Goal: Find specific page/section: Find specific page/section

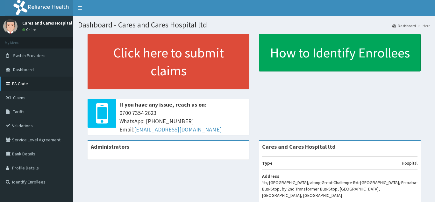
click at [19, 83] on link "PA Code" at bounding box center [36, 83] width 73 height 14
click at [17, 85] on link "PA Code" at bounding box center [36, 83] width 73 height 14
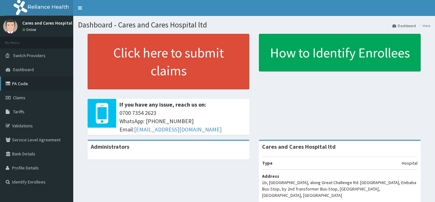
click at [17, 85] on link "PA Code" at bounding box center [36, 83] width 73 height 14
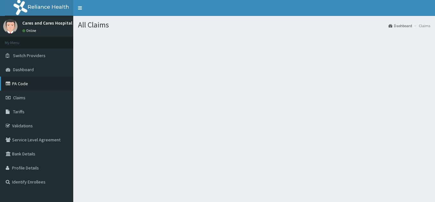
click at [33, 84] on link "PA Code" at bounding box center [36, 83] width 73 height 14
